Goal: Navigation & Orientation: Understand site structure

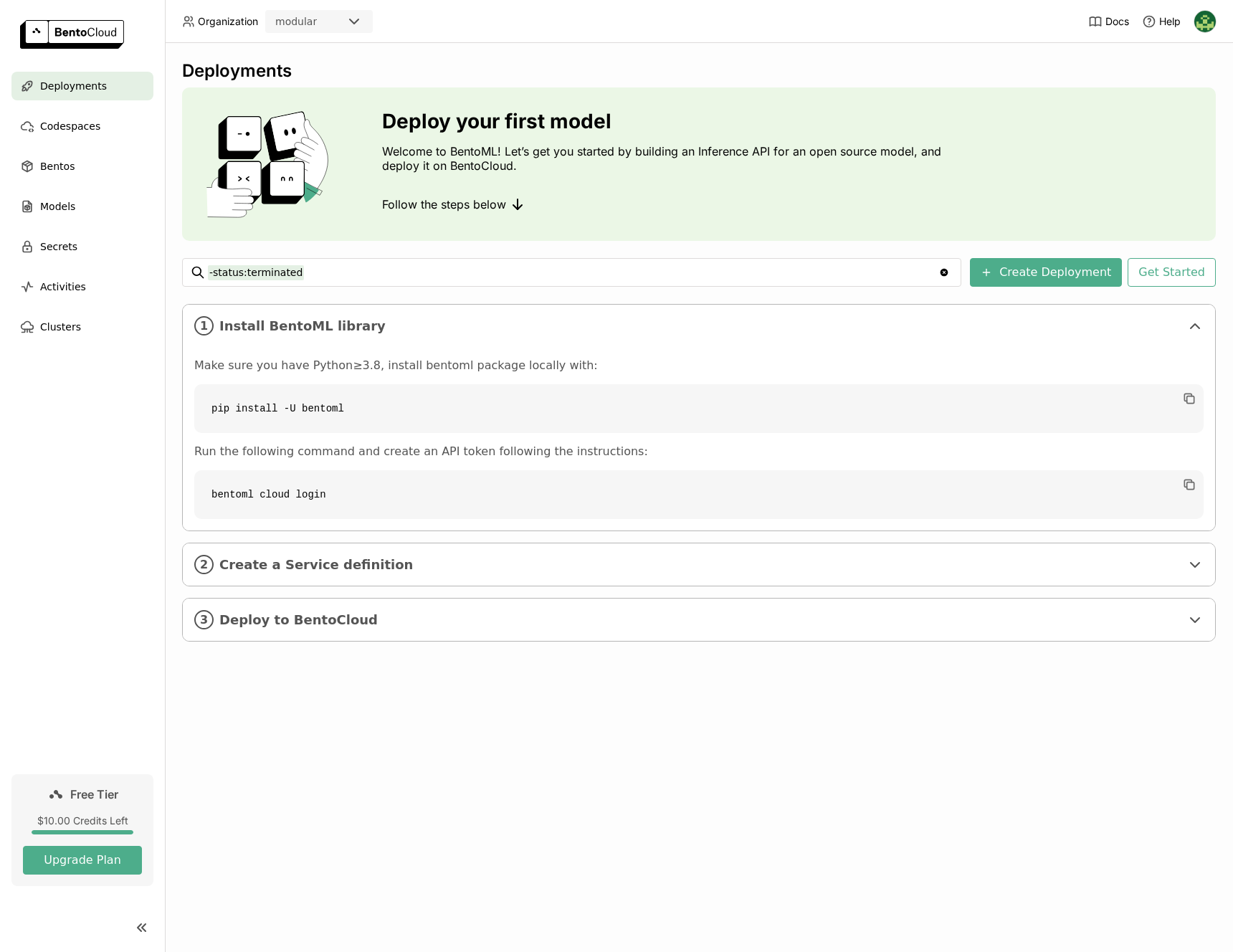
click at [1204, 21] on img at bounding box center [1205, 22] width 22 height 22
click at [929, 48] on div "Deployments Deploy your first model Welcome to BentoML! Let’s get you started b…" at bounding box center [699, 497] width 1068 height 909
click at [329, 24] on div "modular" at bounding box center [306, 22] width 79 height 20
click at [580, 21] on header "Organization modular Docs Help" at bounding box center [616, 22] width 1233 height 43
click at [1202, 28] on img at bounding box center [1205, 22] width 22 height 22
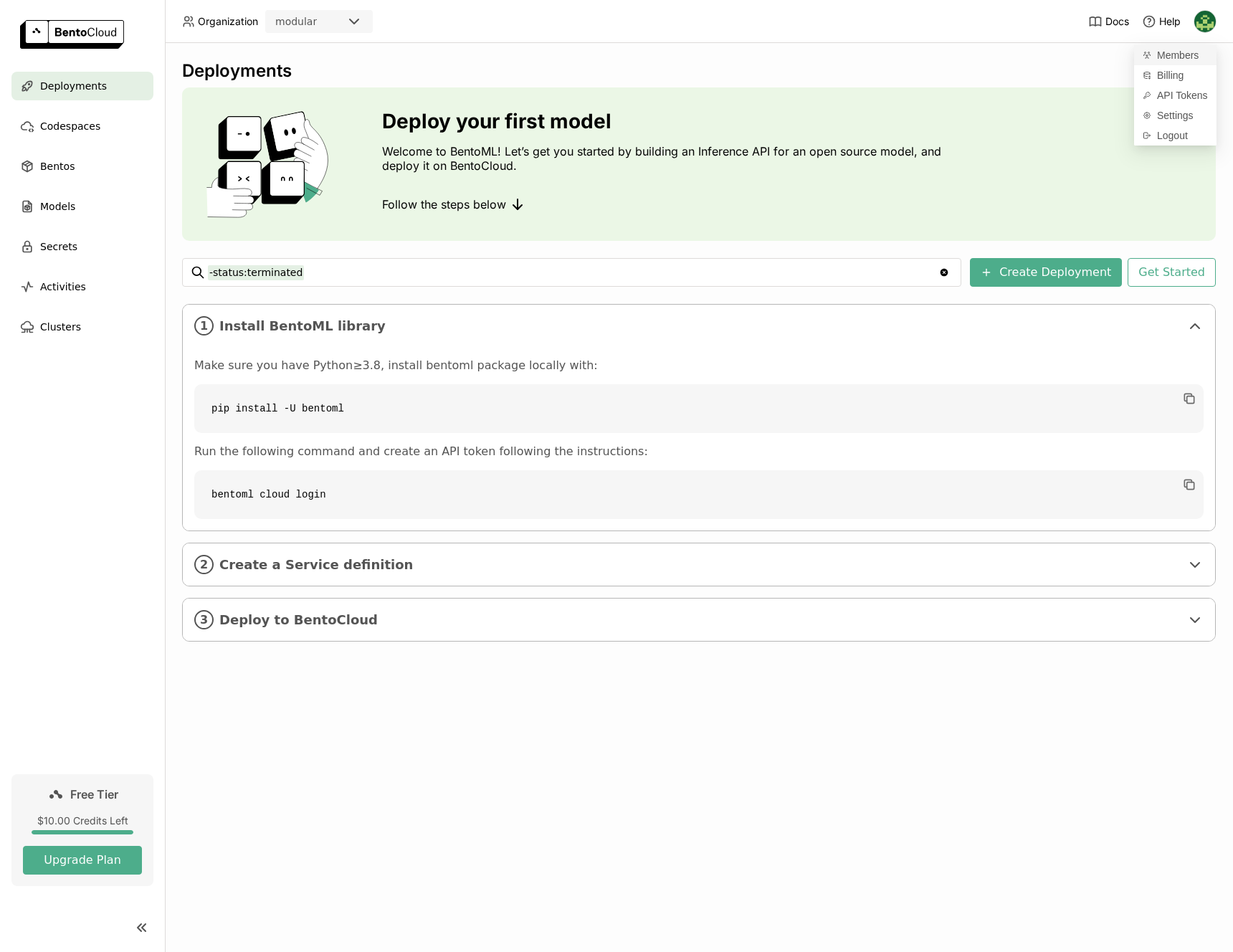
click at [1183, 60] on span "Members" at bounding box center [1178, 55] width 42 height 13
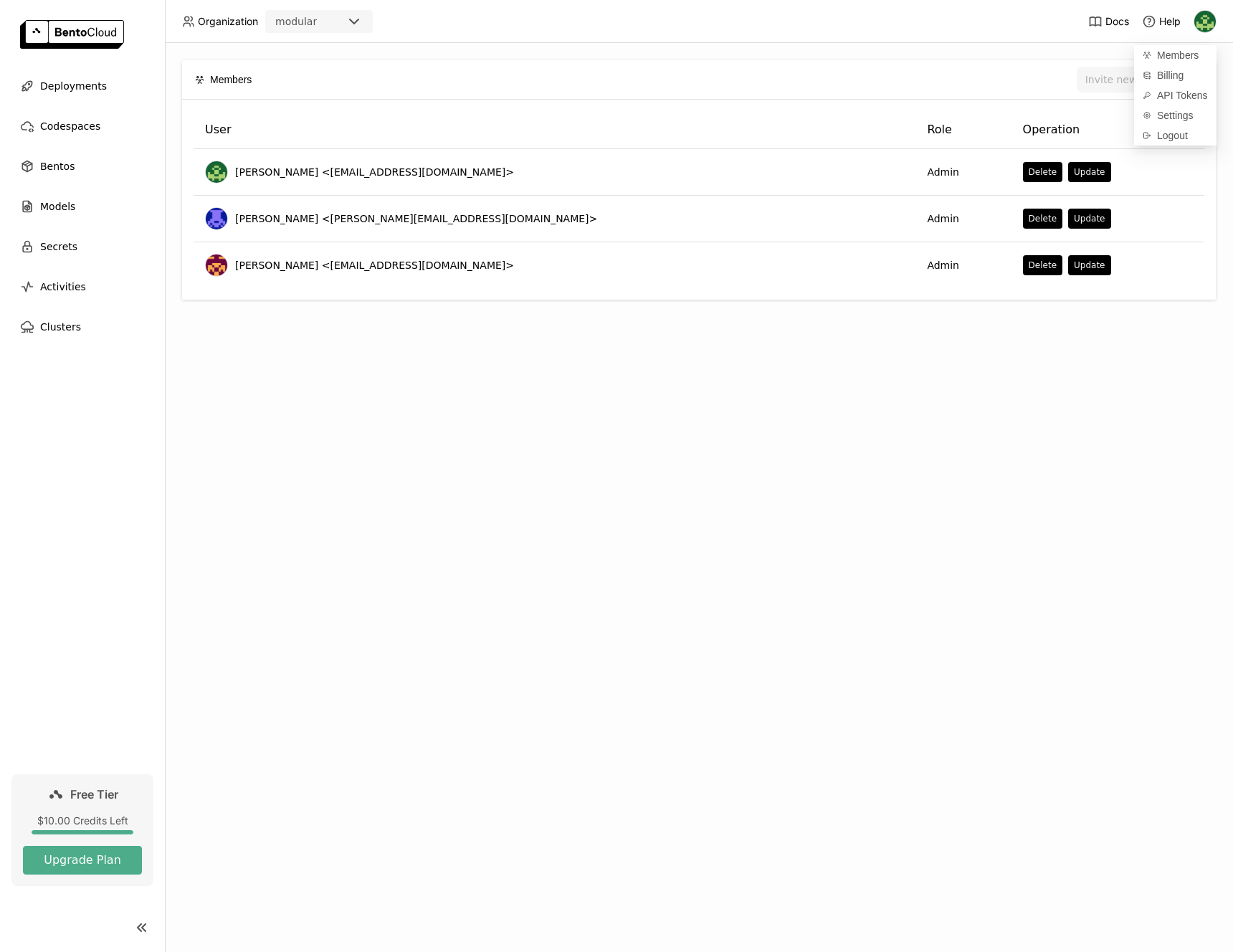
click at [744, 392] on div "Members Invite new member User Role Operation [PERSON_NAME] <[EMAIL_ADDRESS][DO…" at bounding box center [699, 497] width 1068 height 909
click at [108, 31] on img at bounding box center [72, 34] width 104 height 29
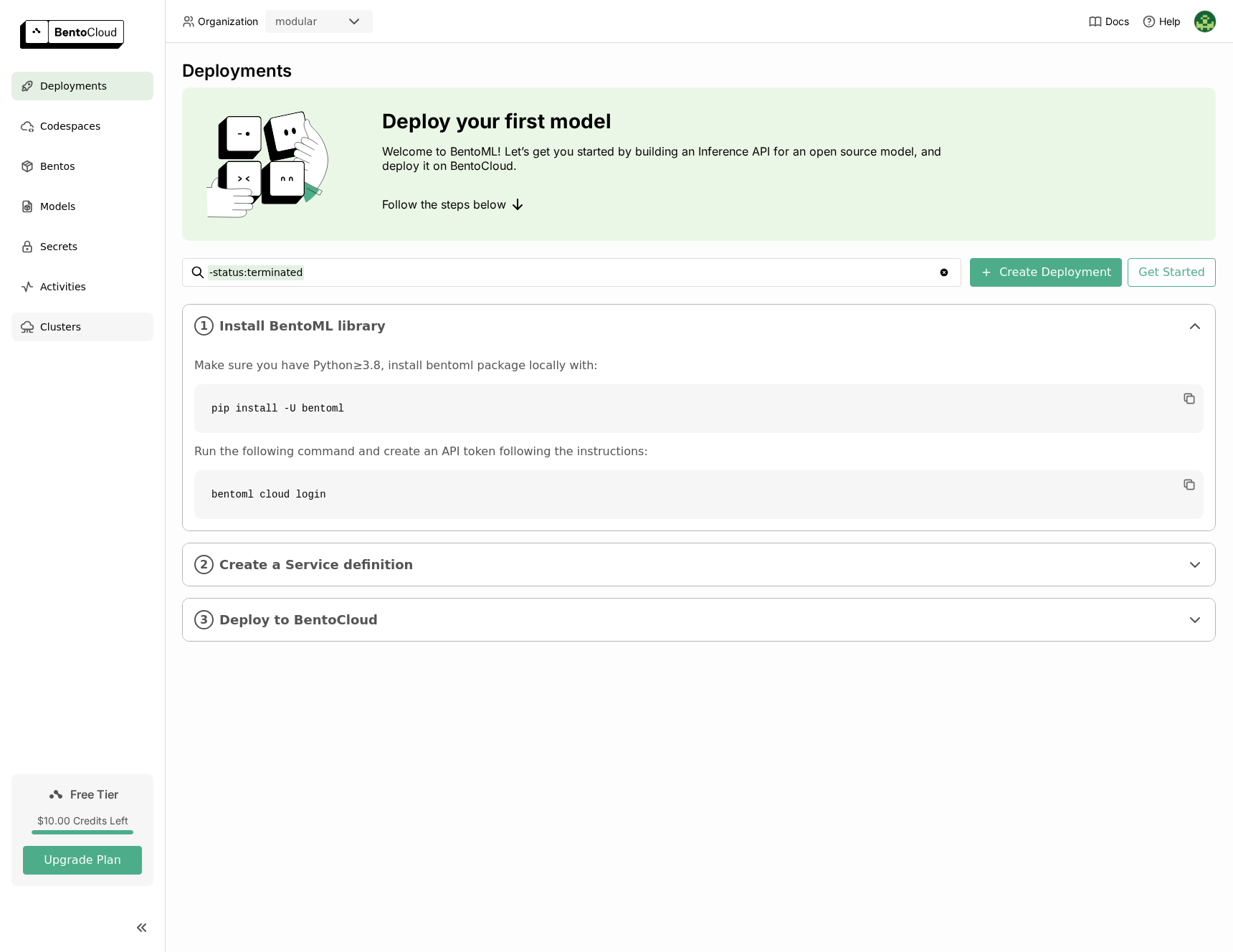
click at [62, 329] on span "Clusters" at bounding box center [60, 327] width 41 height 17
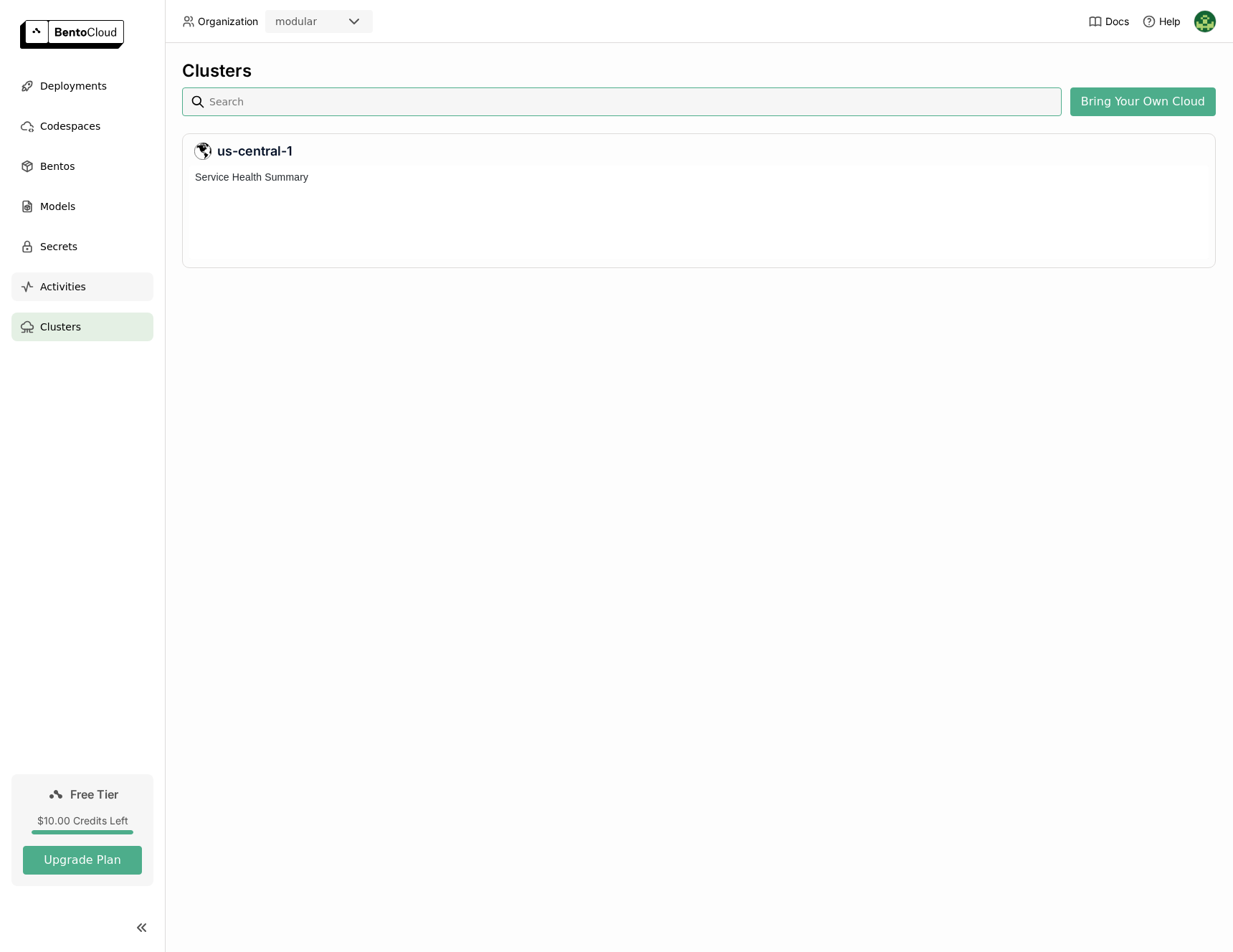
scroll to position [88, 1014]
click at [90, 296] on div "Activities" at bounding box center [82, 287] width 142 height 29
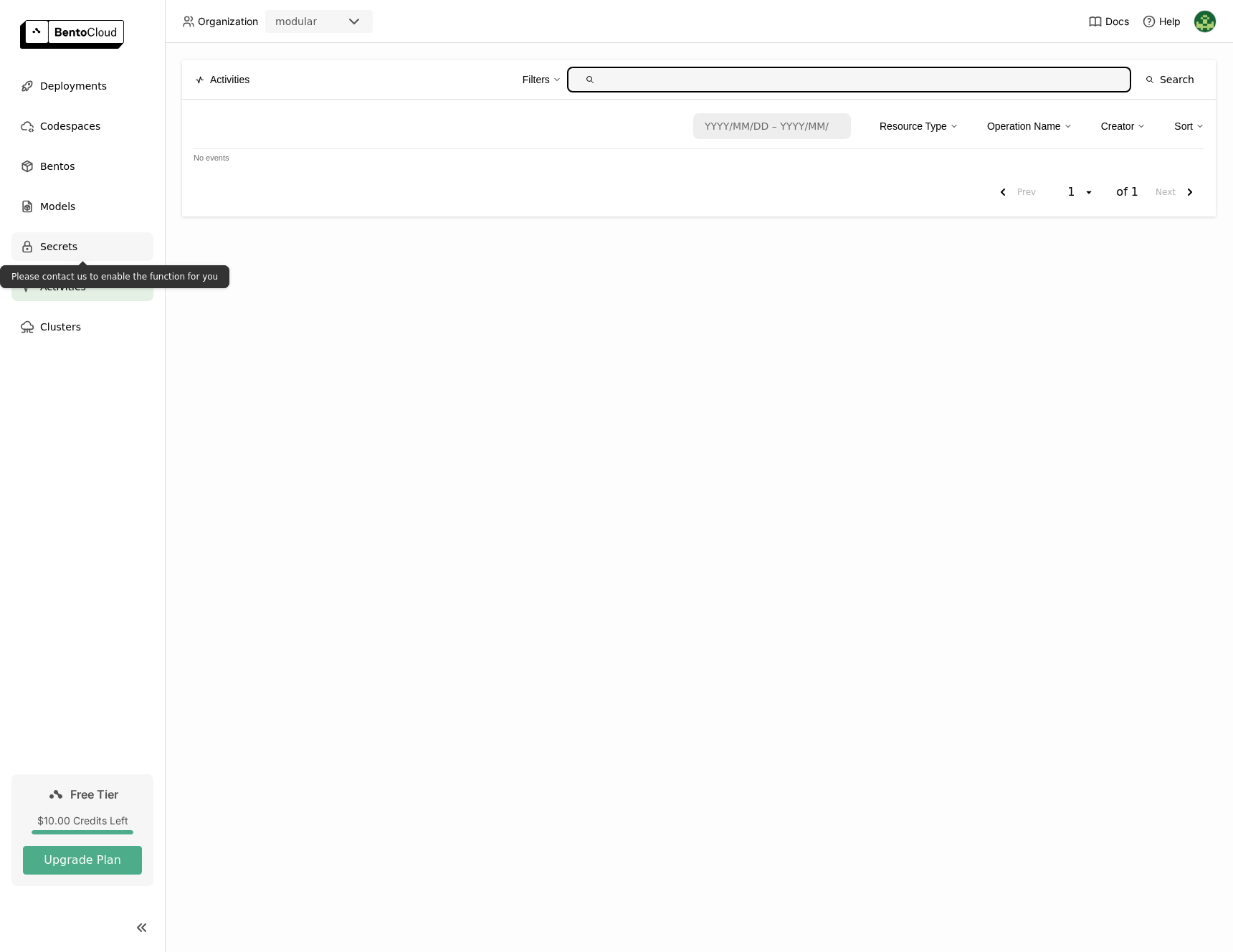
click at [75, 242] on div "Secrets" at bounding box center [82, 247] width 142 height 29
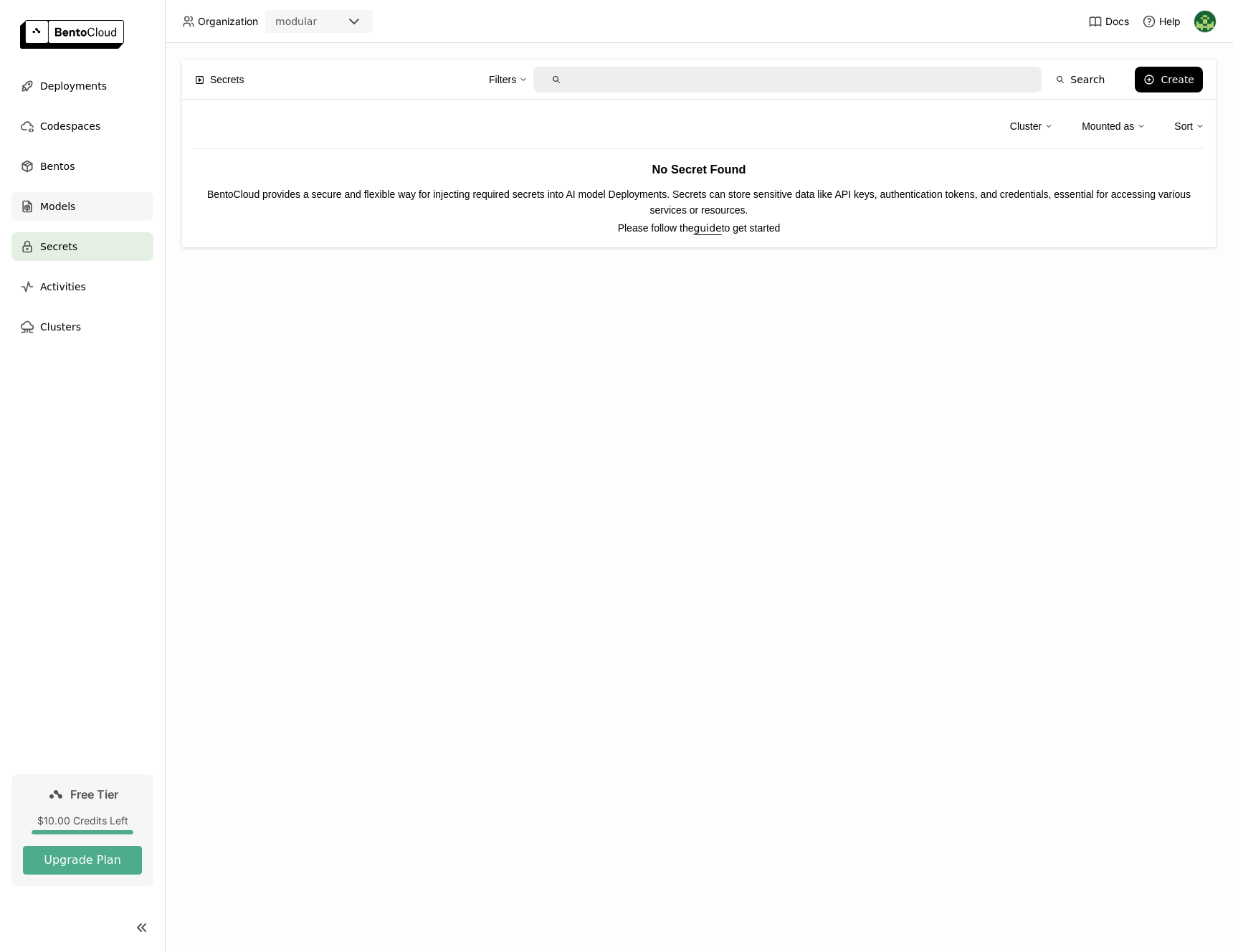
click at [90, 211] on div "Models" at bounding box center [82, 207] width 142 height 29
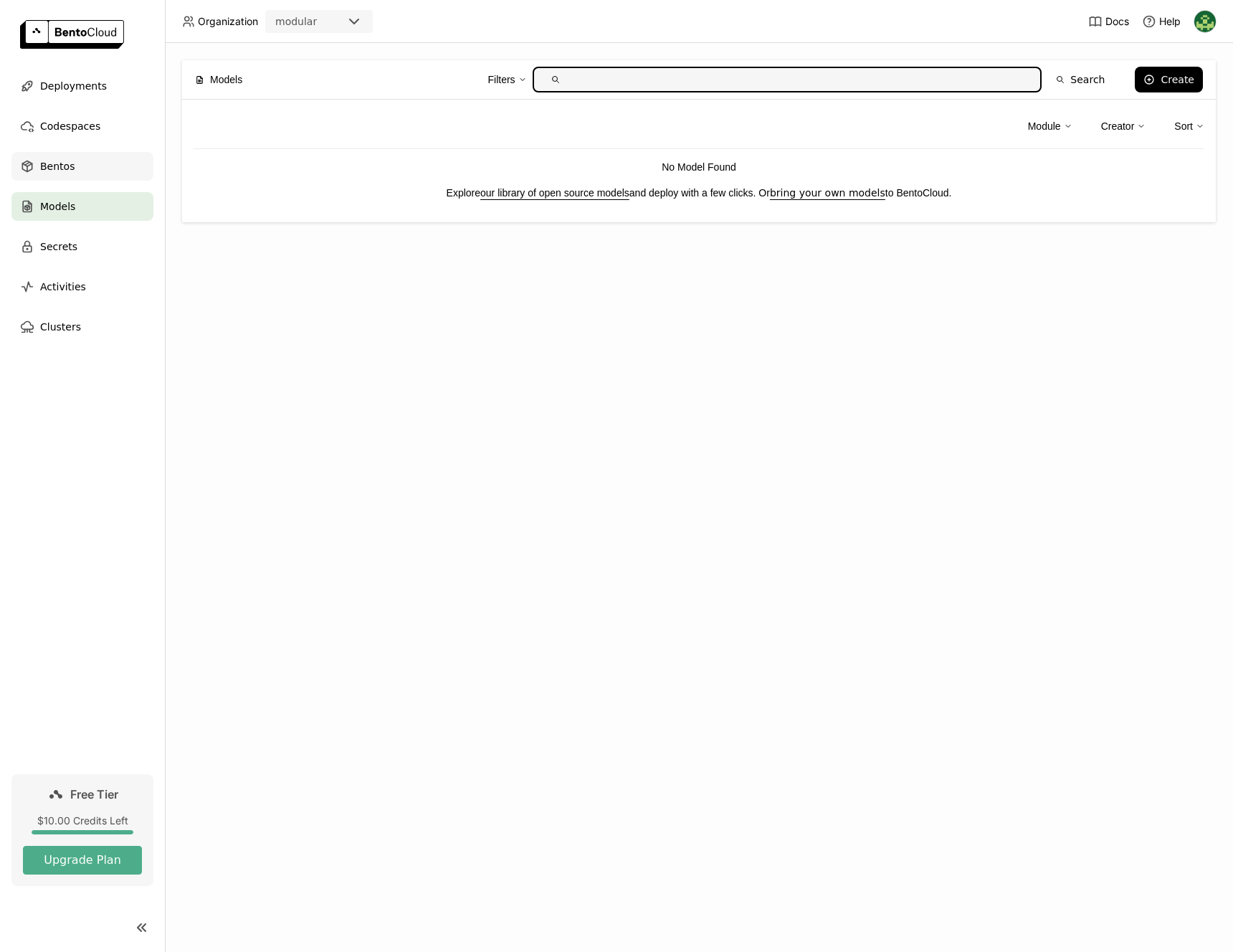
click at [105, 179] on div "Bentos" at bounding box center [82, 166] width 142 height 29
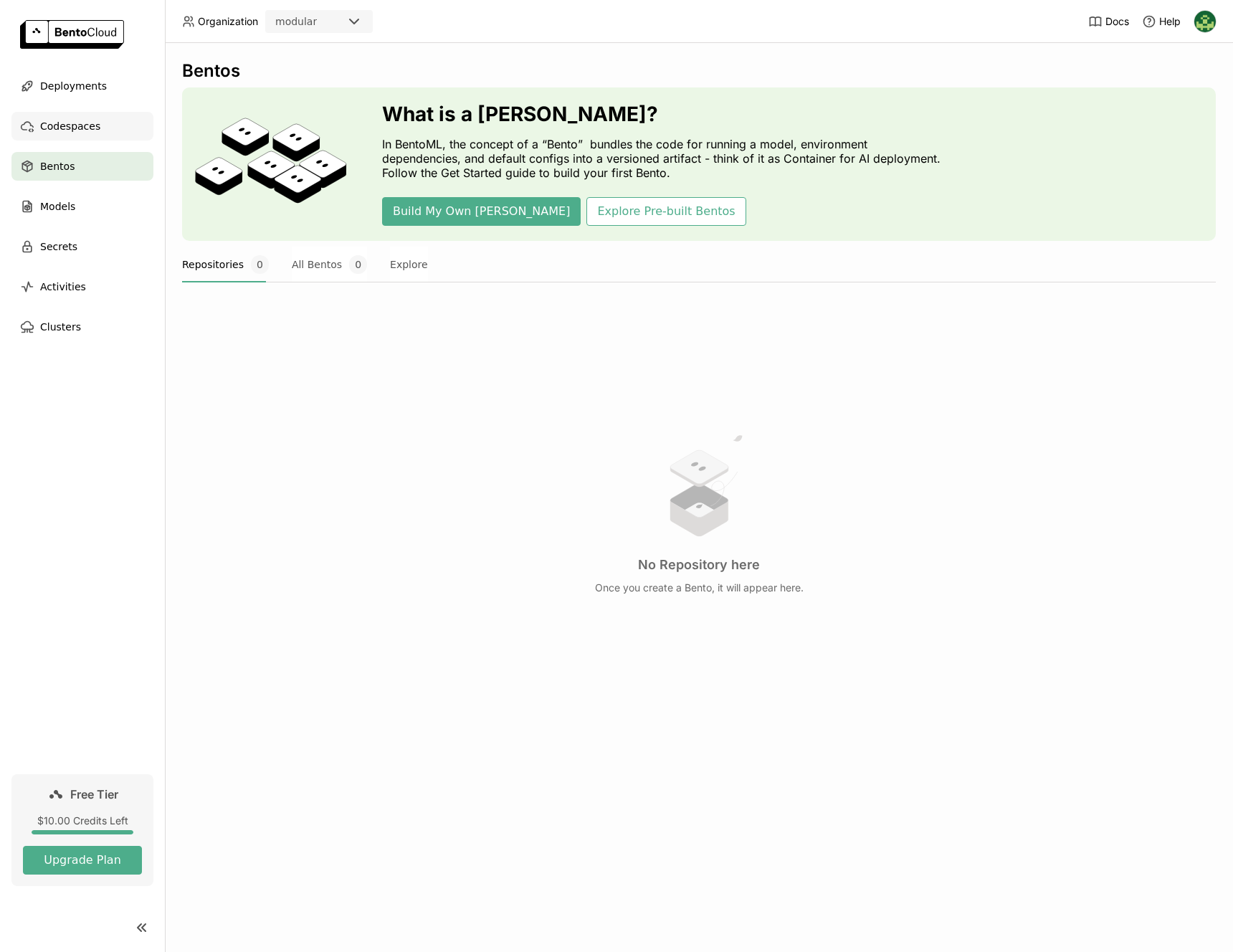
click at [115, 129] on div "Codespaces" at bounding box center [82, 126] width 142 height 29
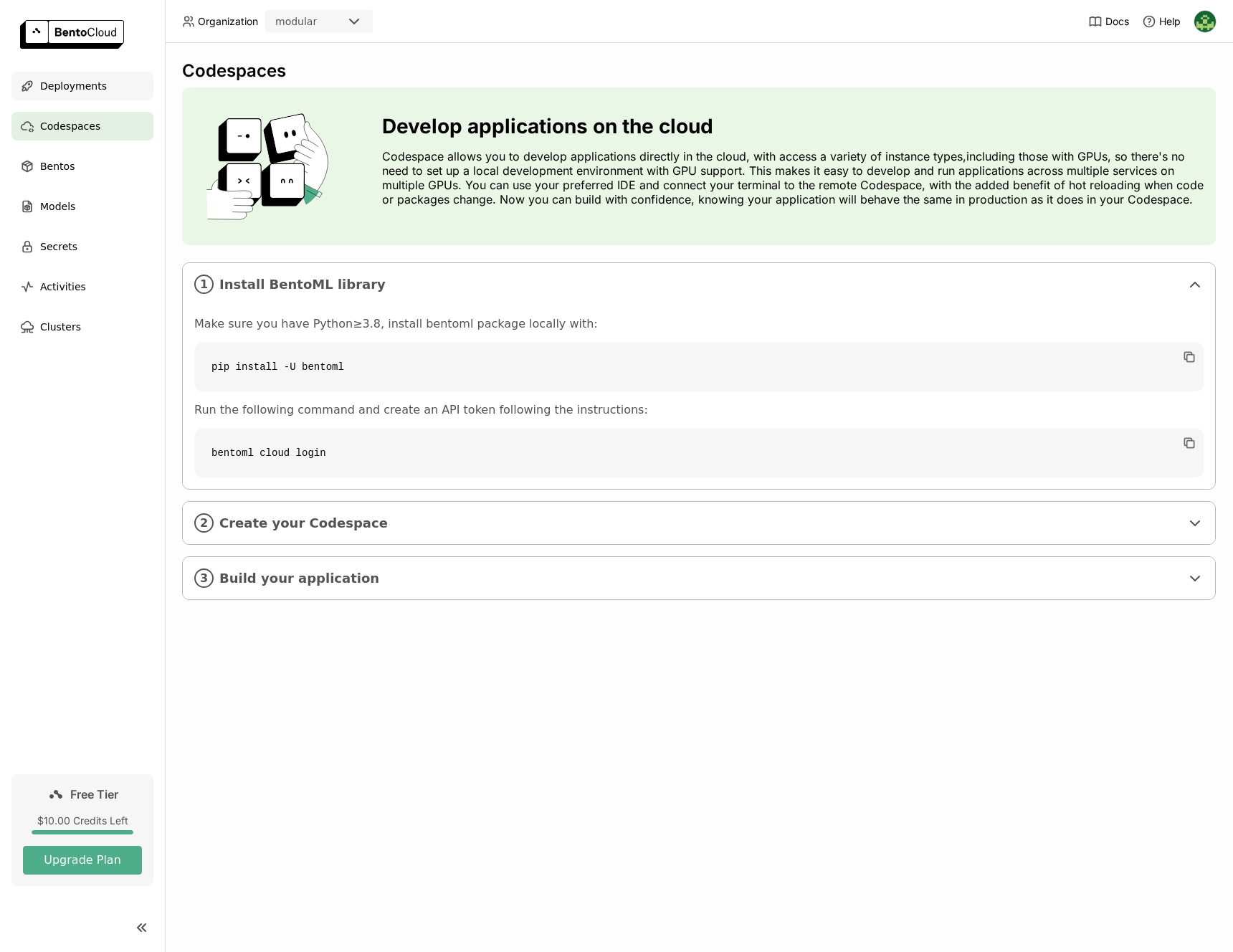
click at [127, 81] on div "Deployments" at bounding box center [82, 86] width 142 height 29
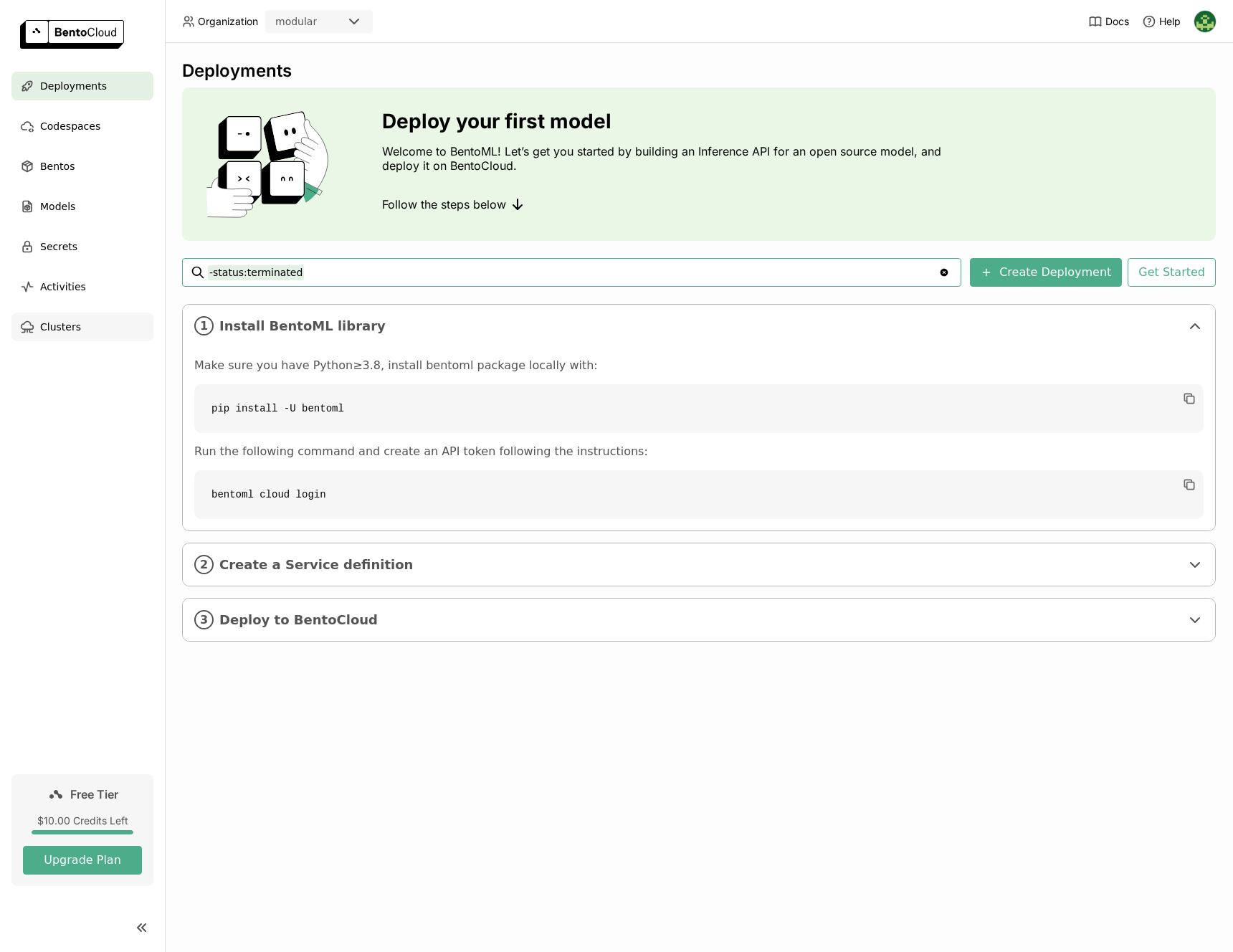
click at [78, 332] on div "Clusters" at bounding box center [82, 327] width 142 height 29
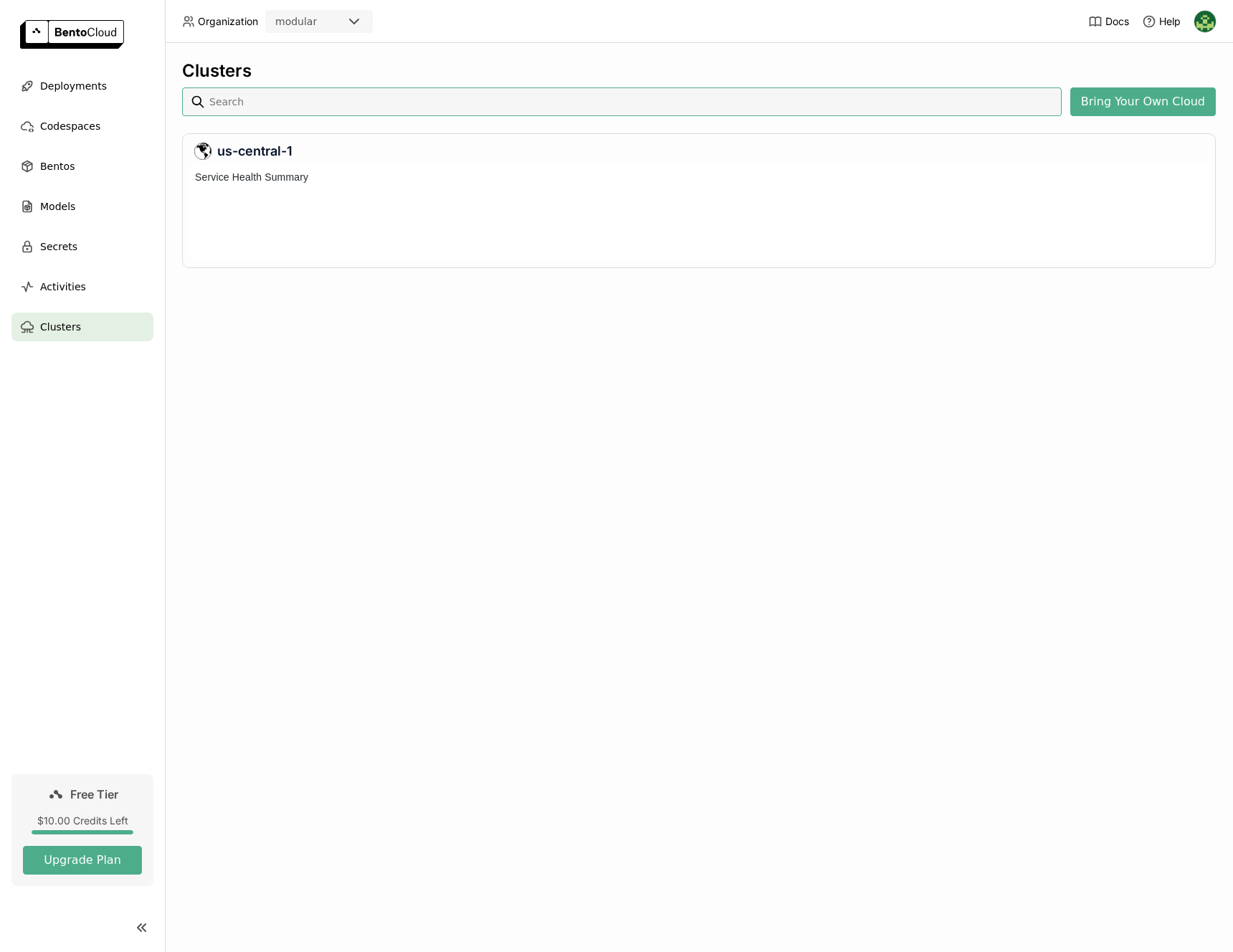
scroll to position [88, 1014]
click at [73, 89] on span "Deployments" at bounding box center [73, 86] width 67 height 17
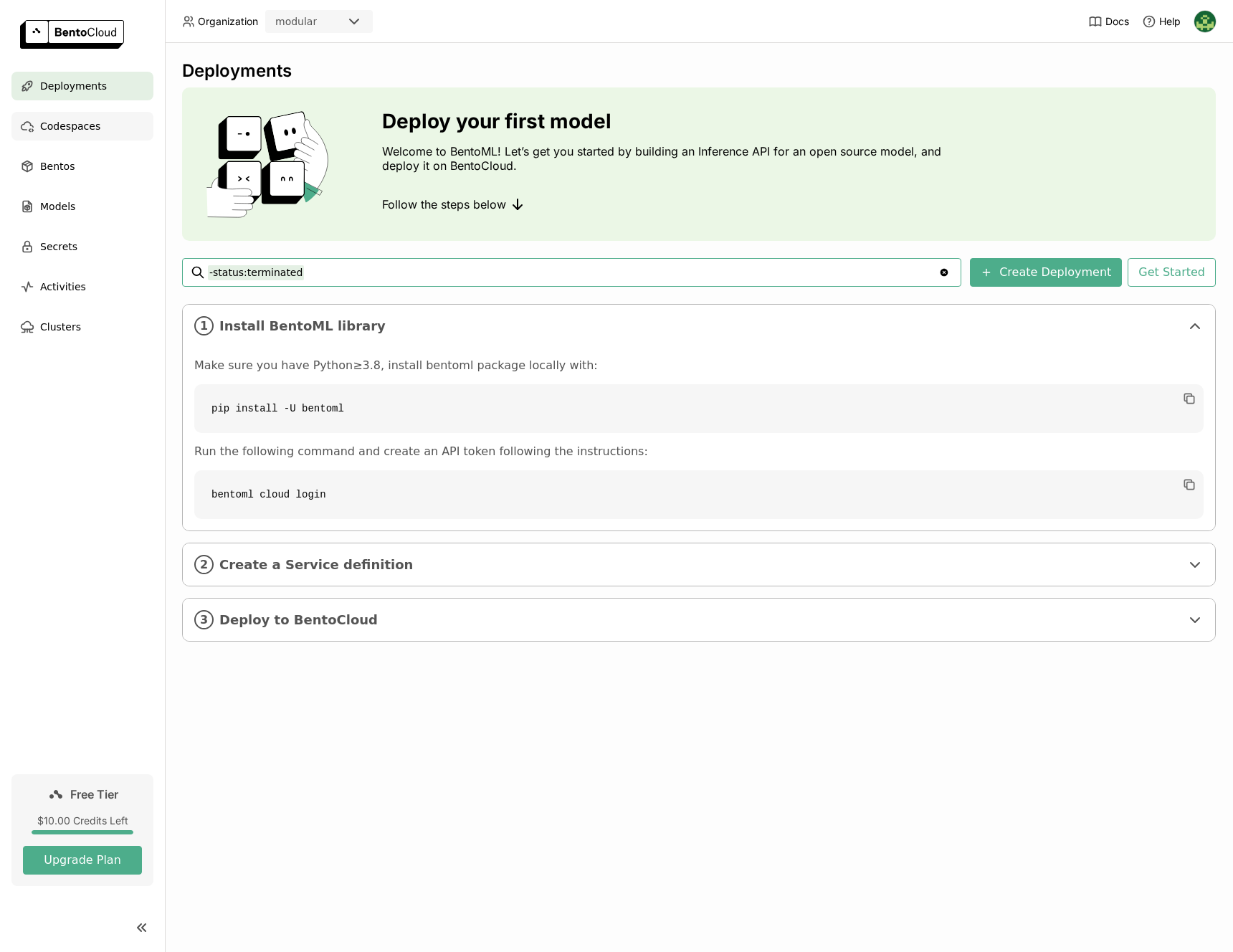
click at [133, 128] on div "Codespaces" at bounding box center [82, 126] width 142 height 29
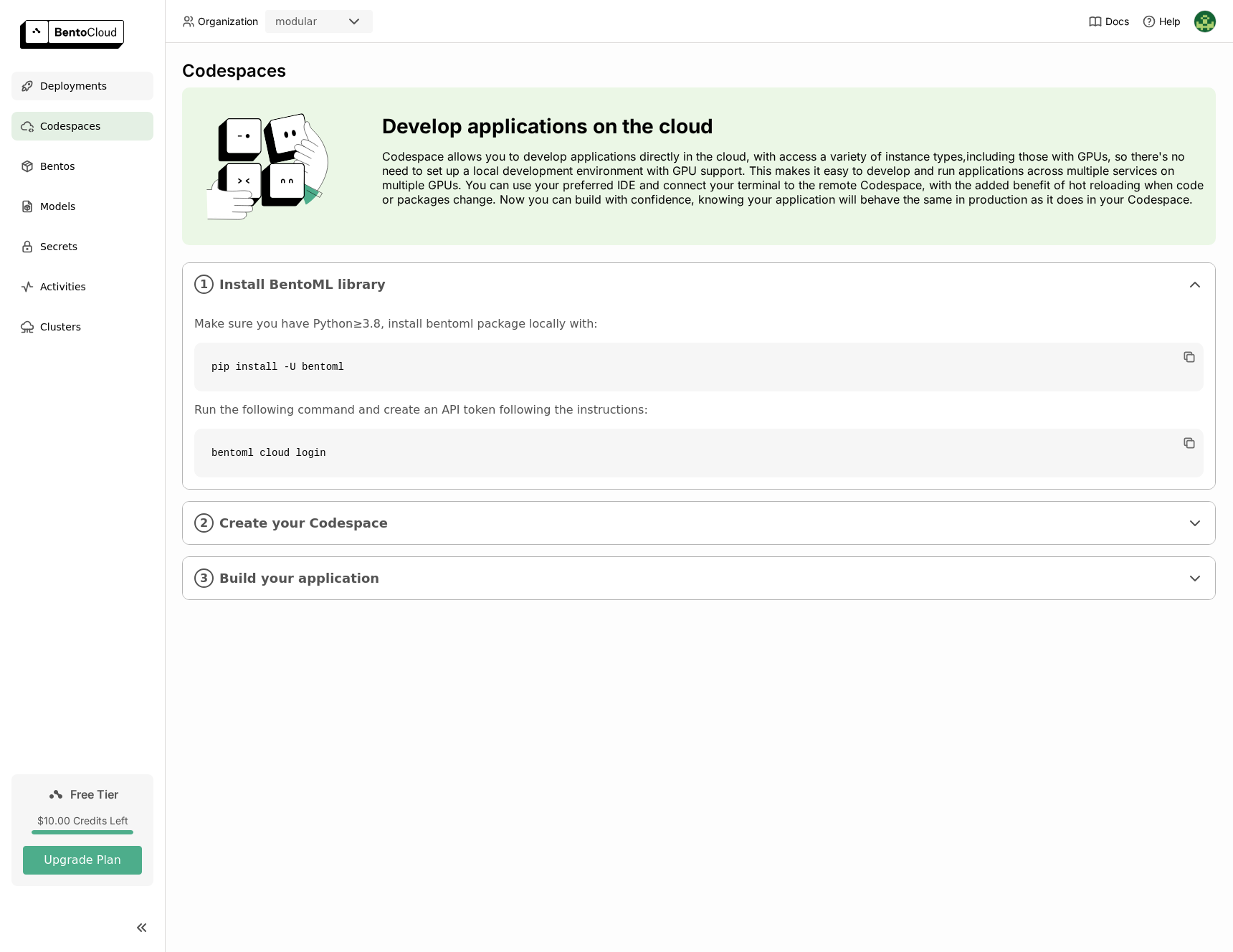
click at [118, 93] on div "Deployments" at bounding box center [82, 86] width 142 height 29
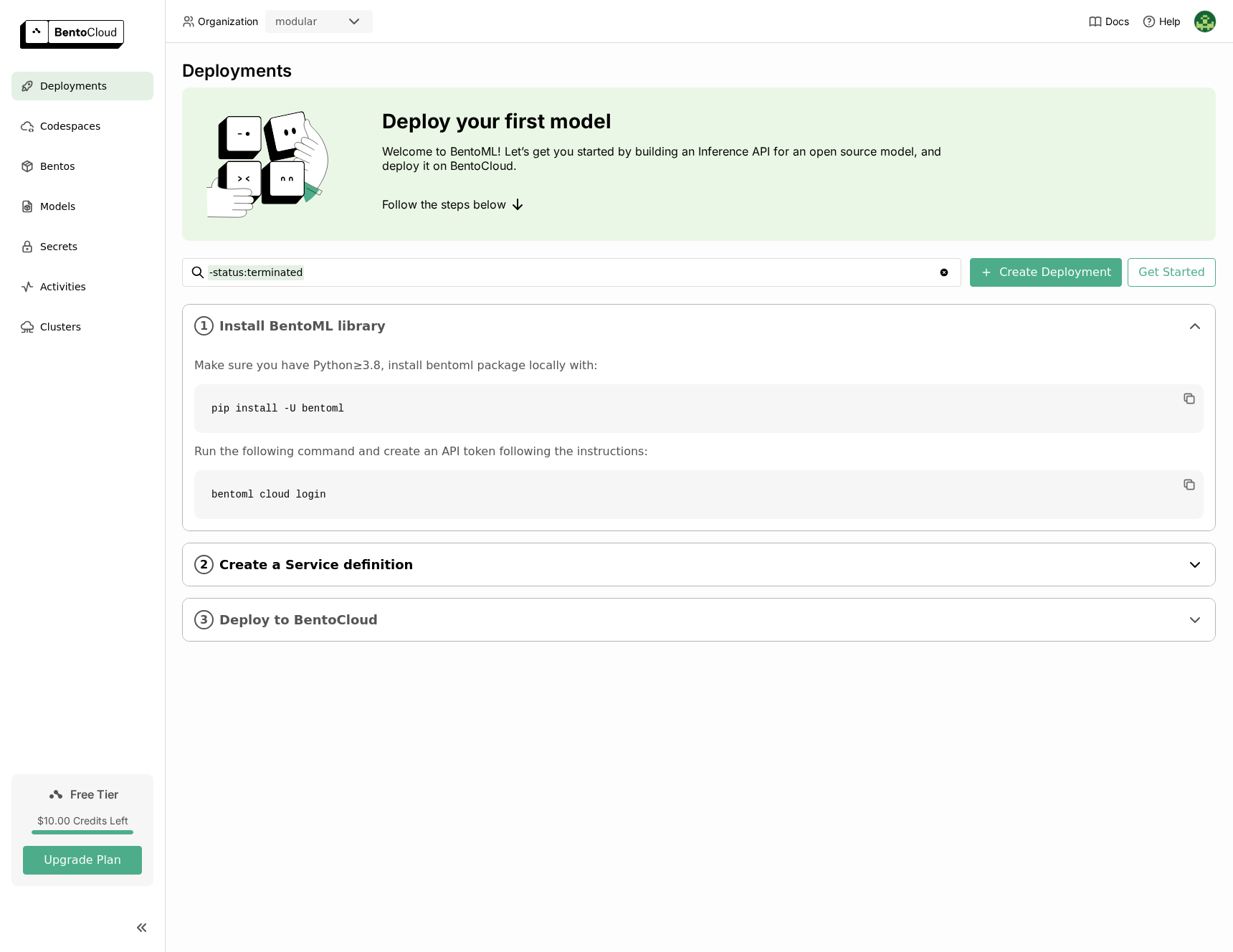
click at [575, 570] on span "Create a Service definition" at bounding box center [700, 565] width 961 height 16
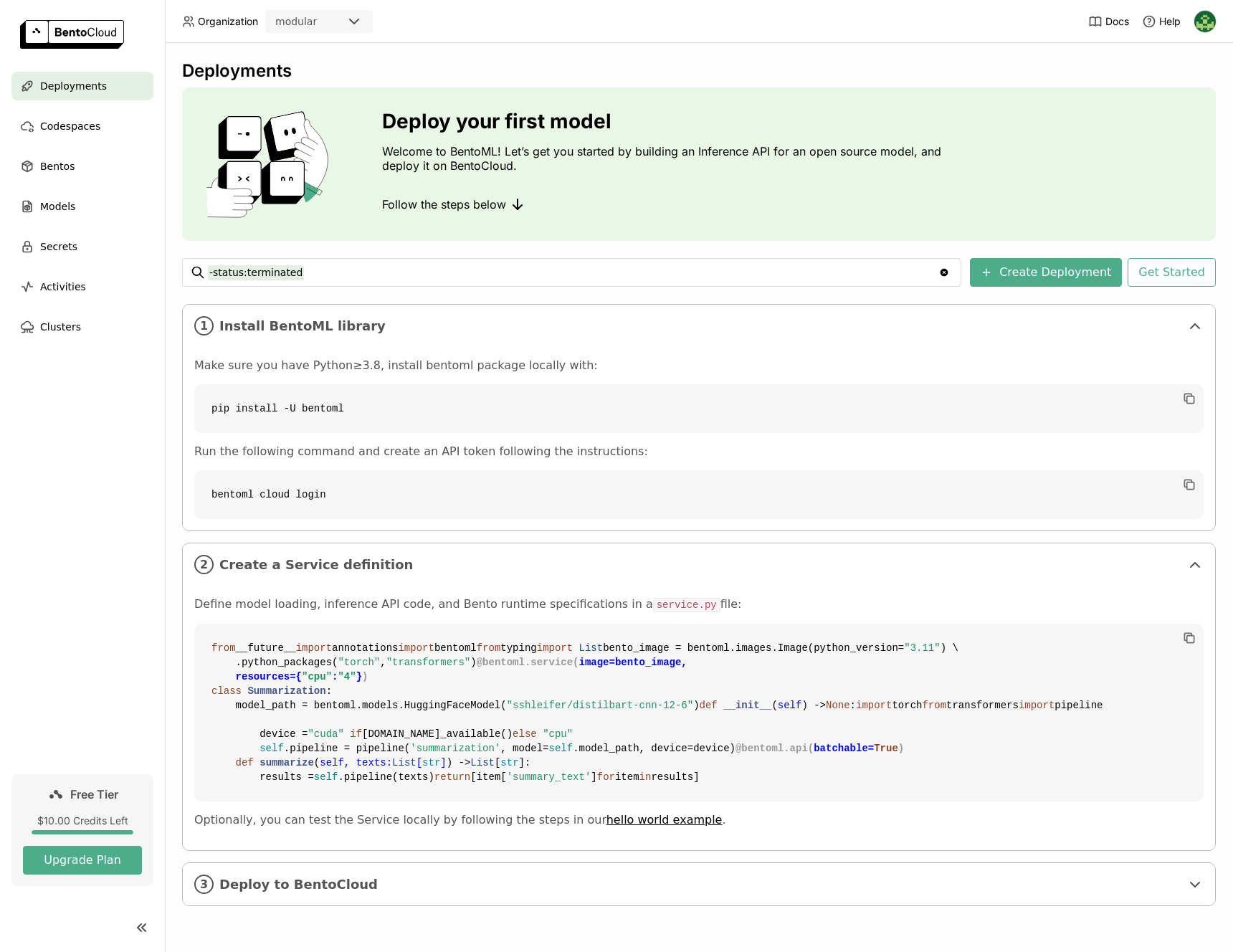
scroll to position [251, 0]
click at [724, 889] on span "Deploy to BentoCloud" at bounding box center [700, 885] width 961 height 16
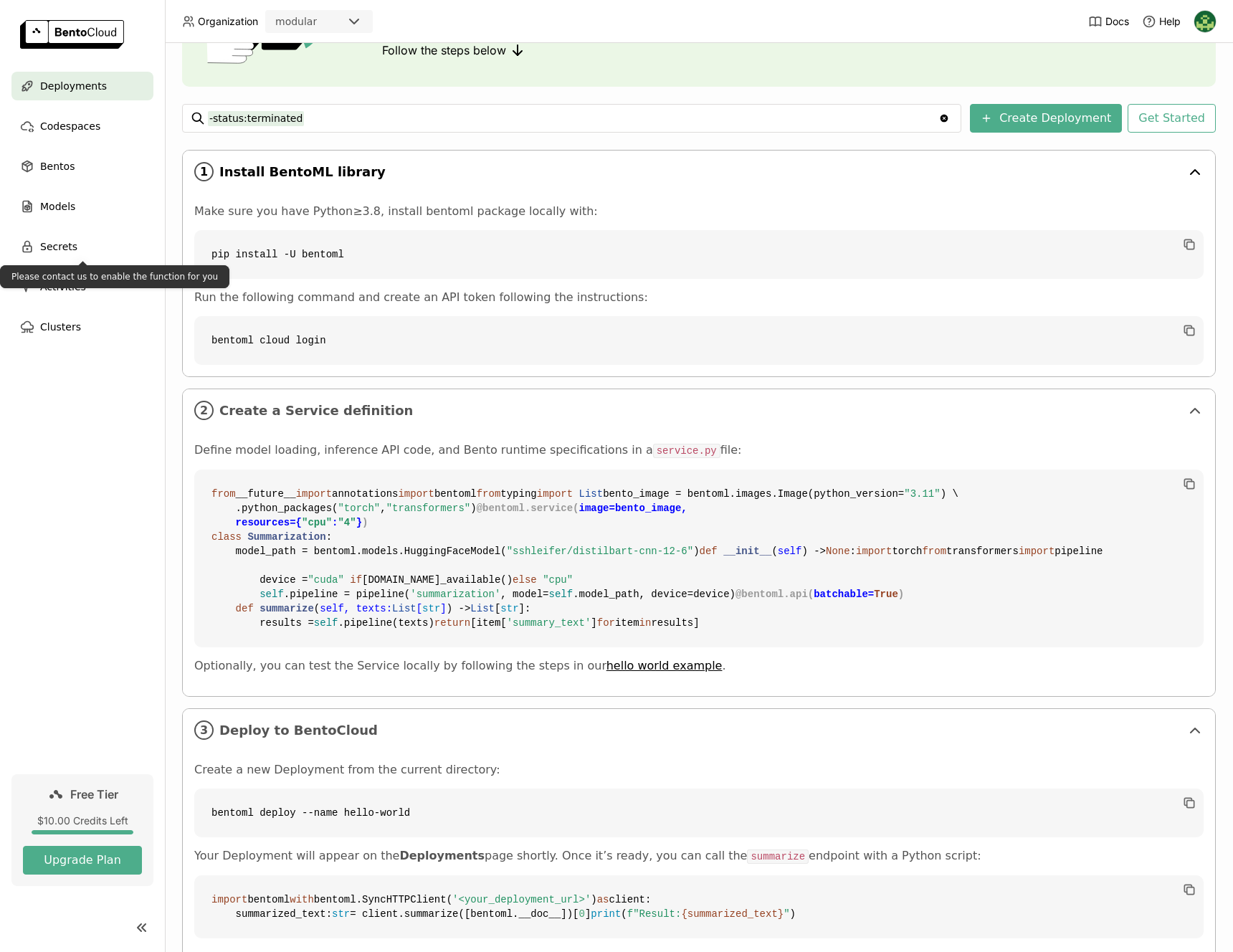
scroll to position [0, 0]
